Goal: Navigation & Orientation: Find specific page/section

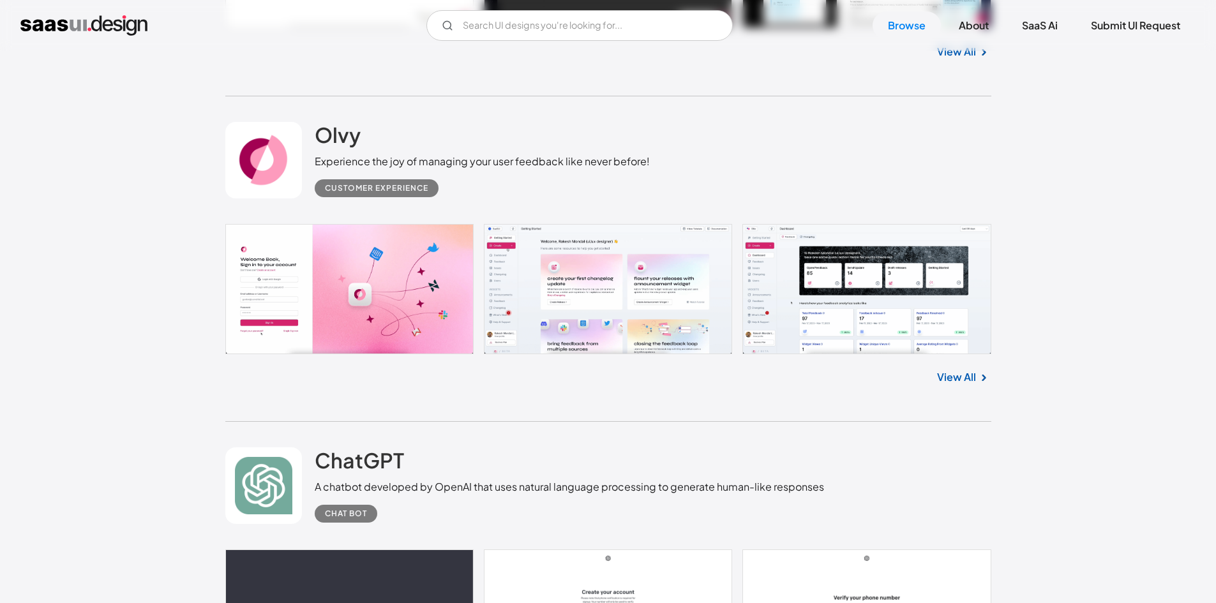
scroll to position [702, 0]
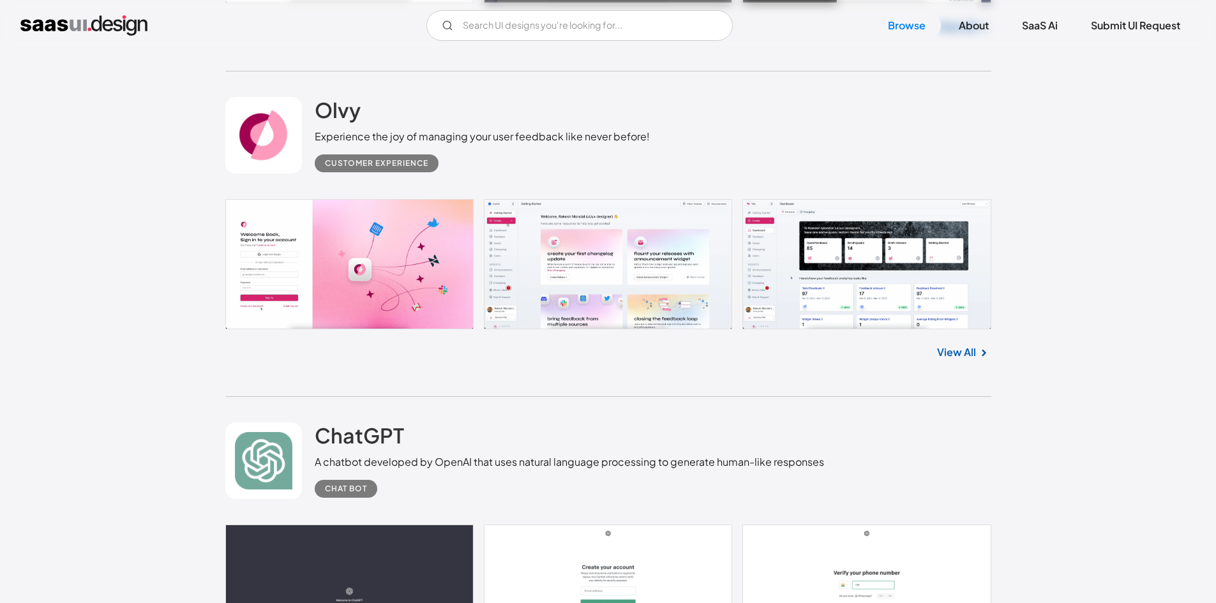
click at [575, 218] on link at bounding box center [608, 264] width 766 height 130
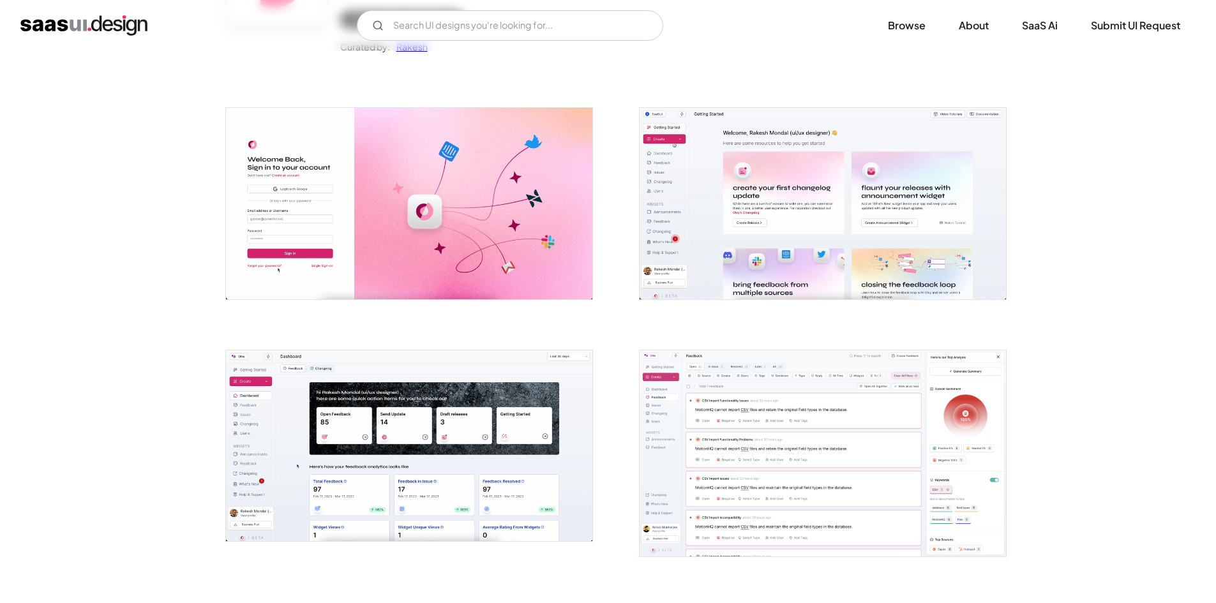
scroll to position [192, 0]
click at [362, 353] on img at bounding box center [409, 445] width 366 height 191
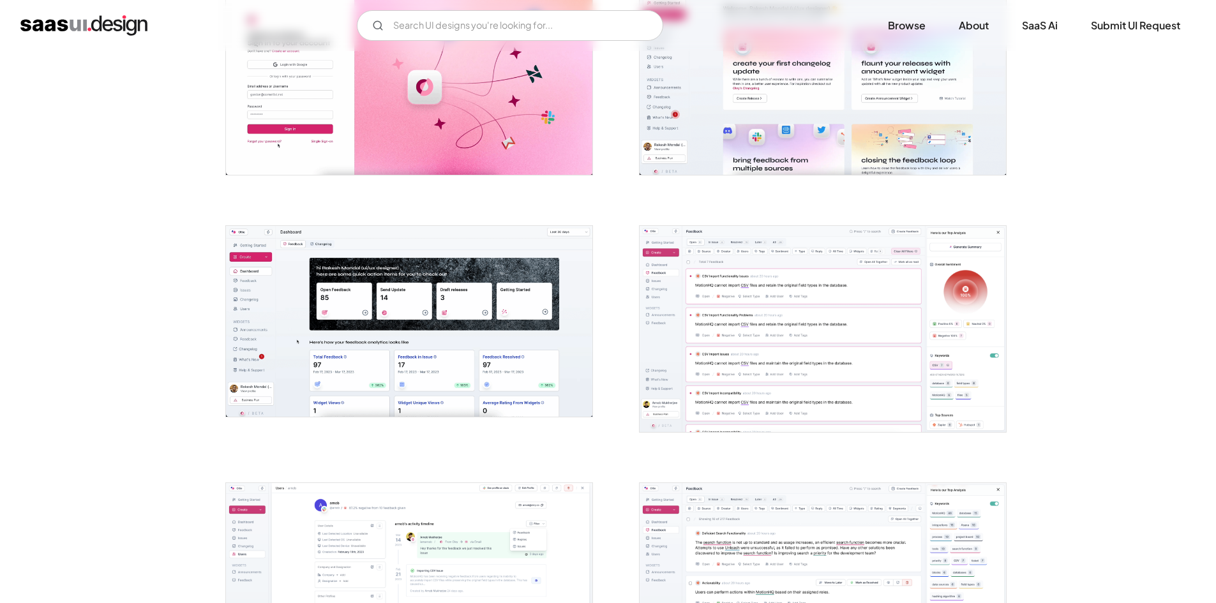
scroll to position [319, 0]
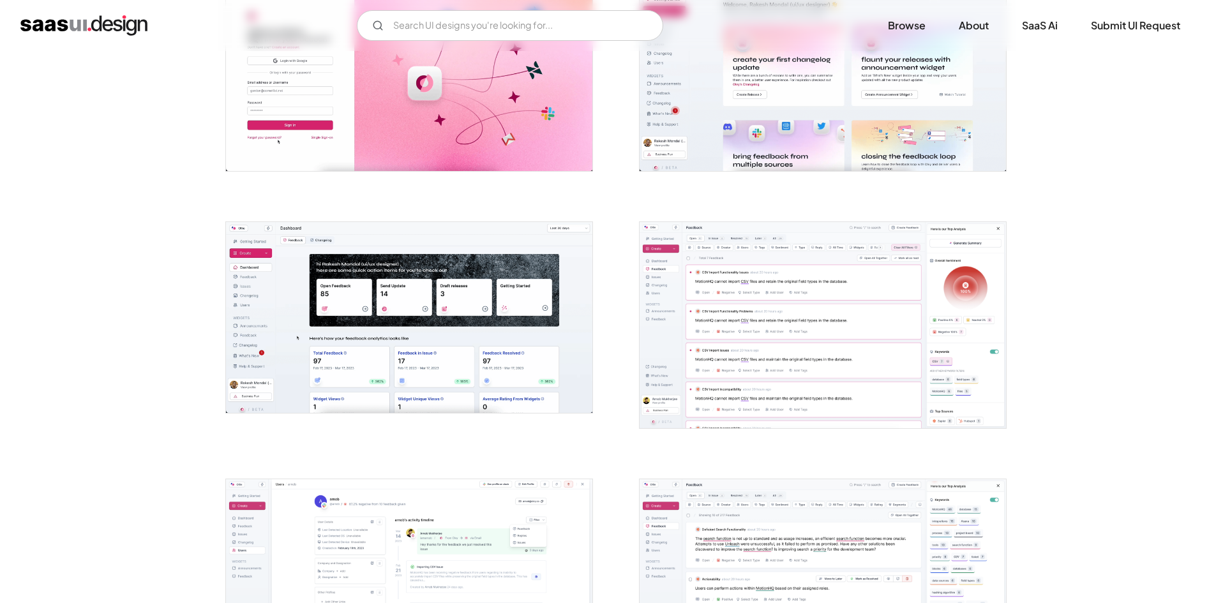
click at [382, 364] on img at bounding box center [409, 317] width 366 height 191
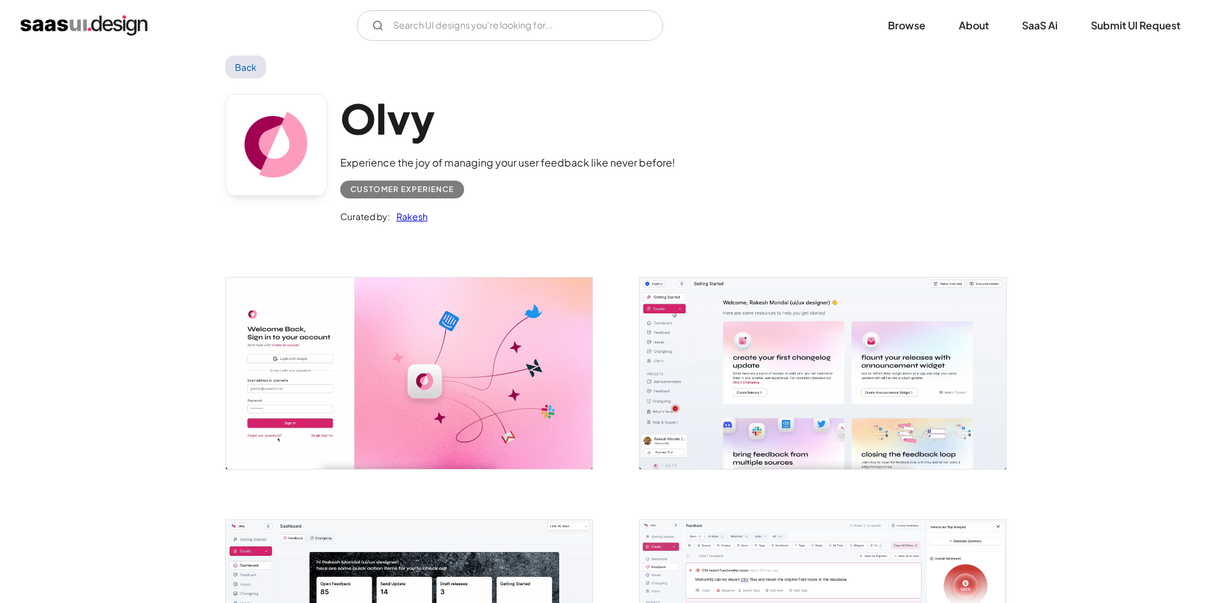
scroll to position [0, 0]
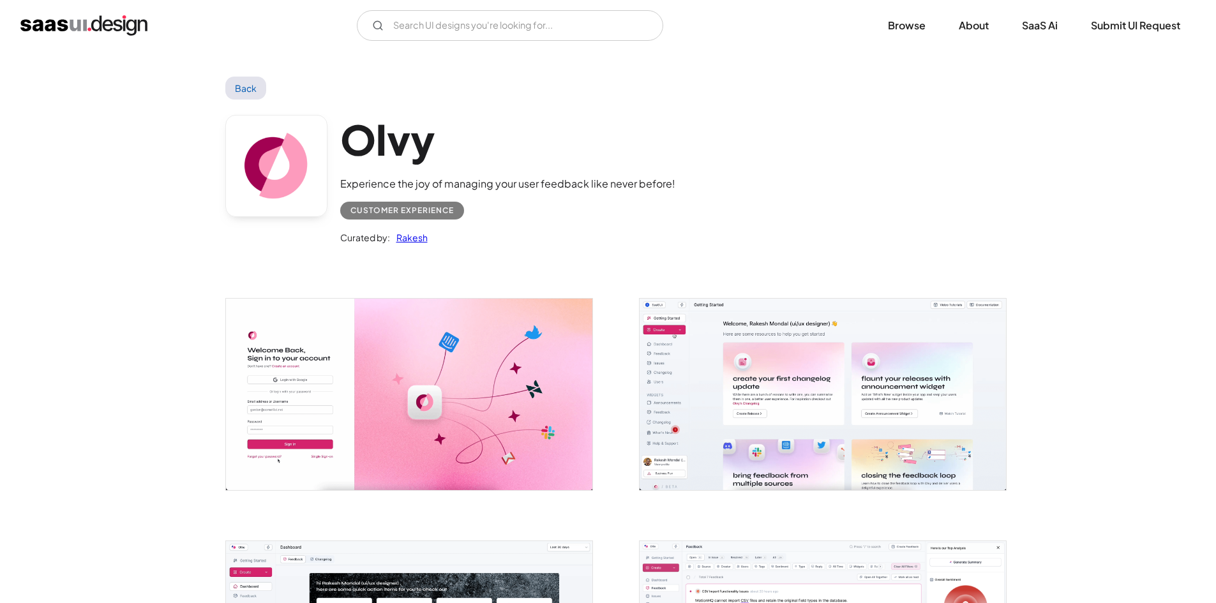
click at [250, 86] on link "Back" at bounding box center [245, 88] width 41 height 23
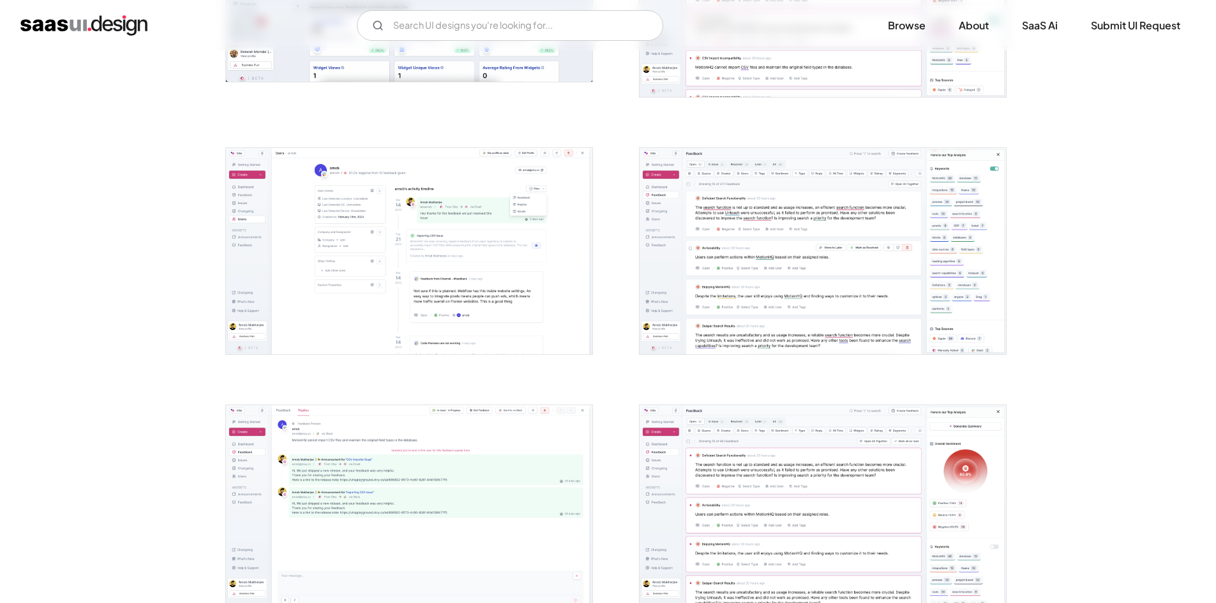
scroll to position [638, 0]
